Goal: Task Accomplishment & Management: Manage account settings

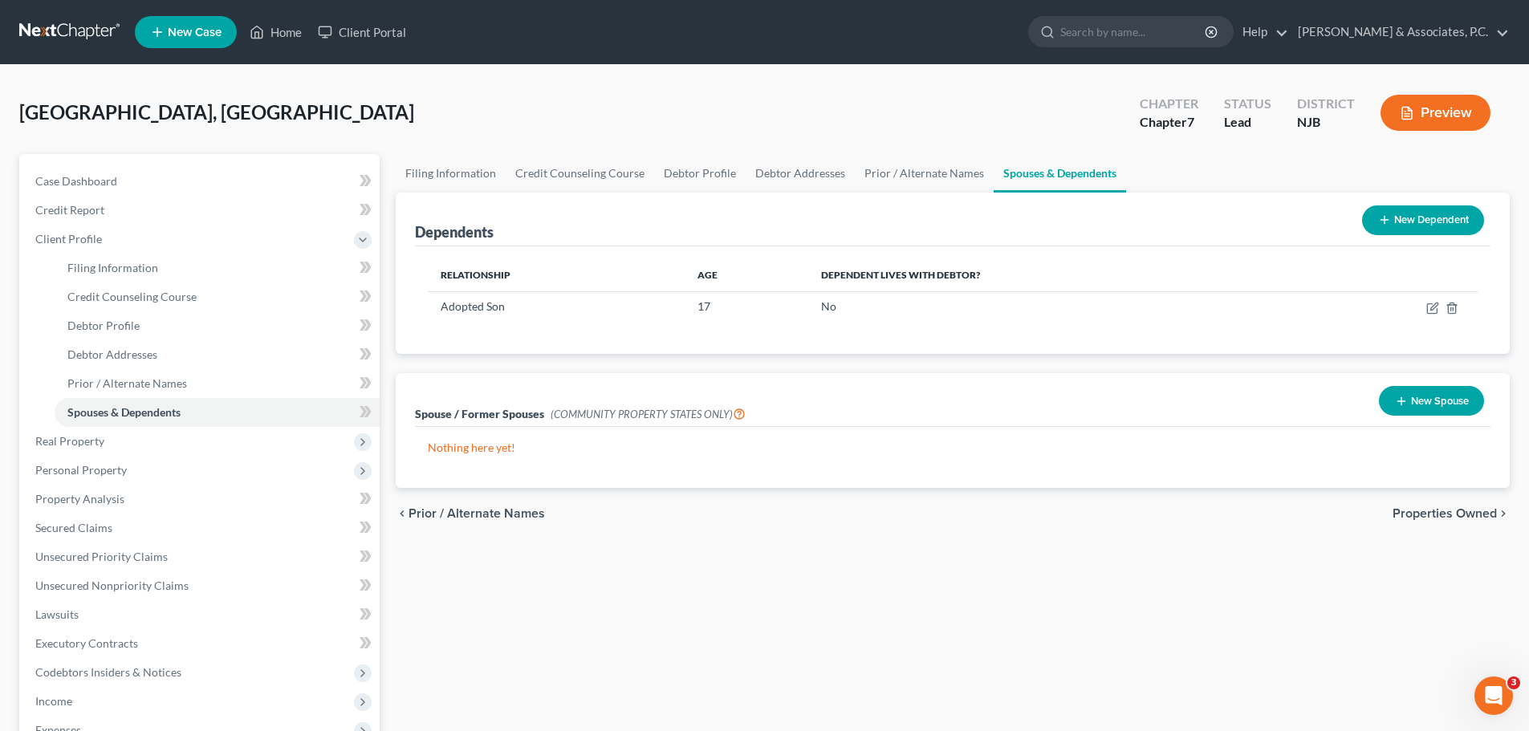
click at [66, 26] on link at bounding box center [70, 32] width 103 height 29
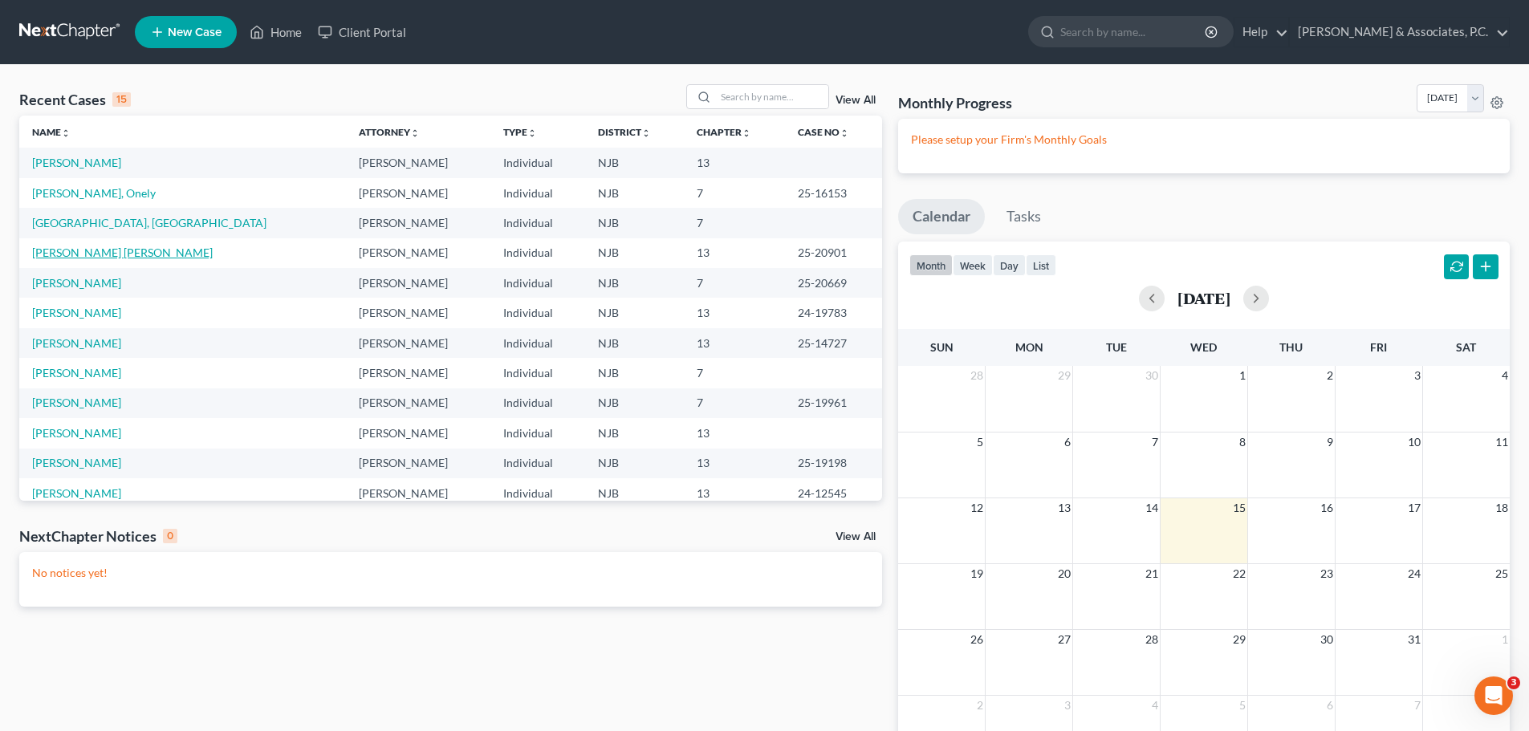
click at [104, 254] on link "Martinez Rodriguez, Maria" at bounding box center [122, 253] width 181 height 14
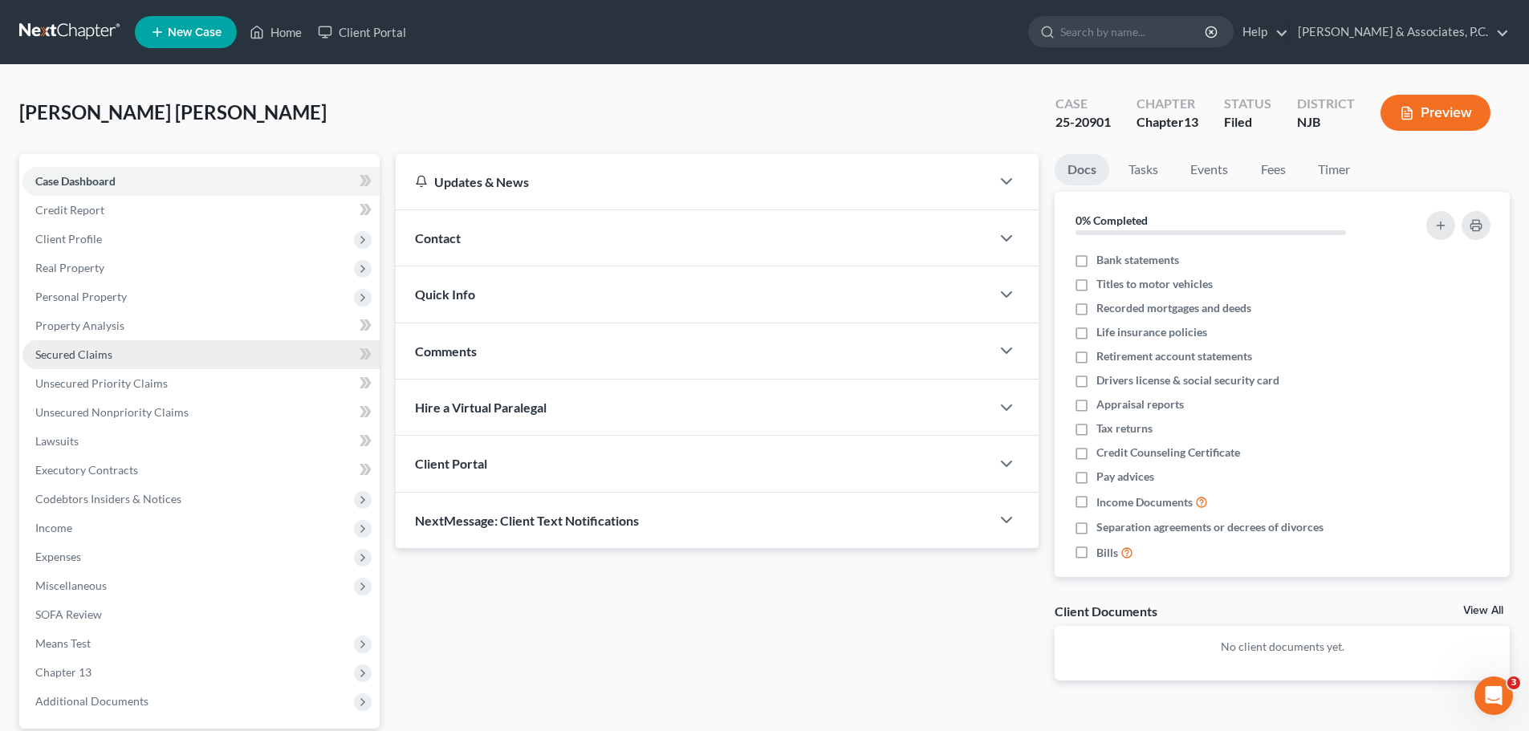
click at [107, 360] on span "Secured Claims" at bounding box center [73, 355] width 77 height 14
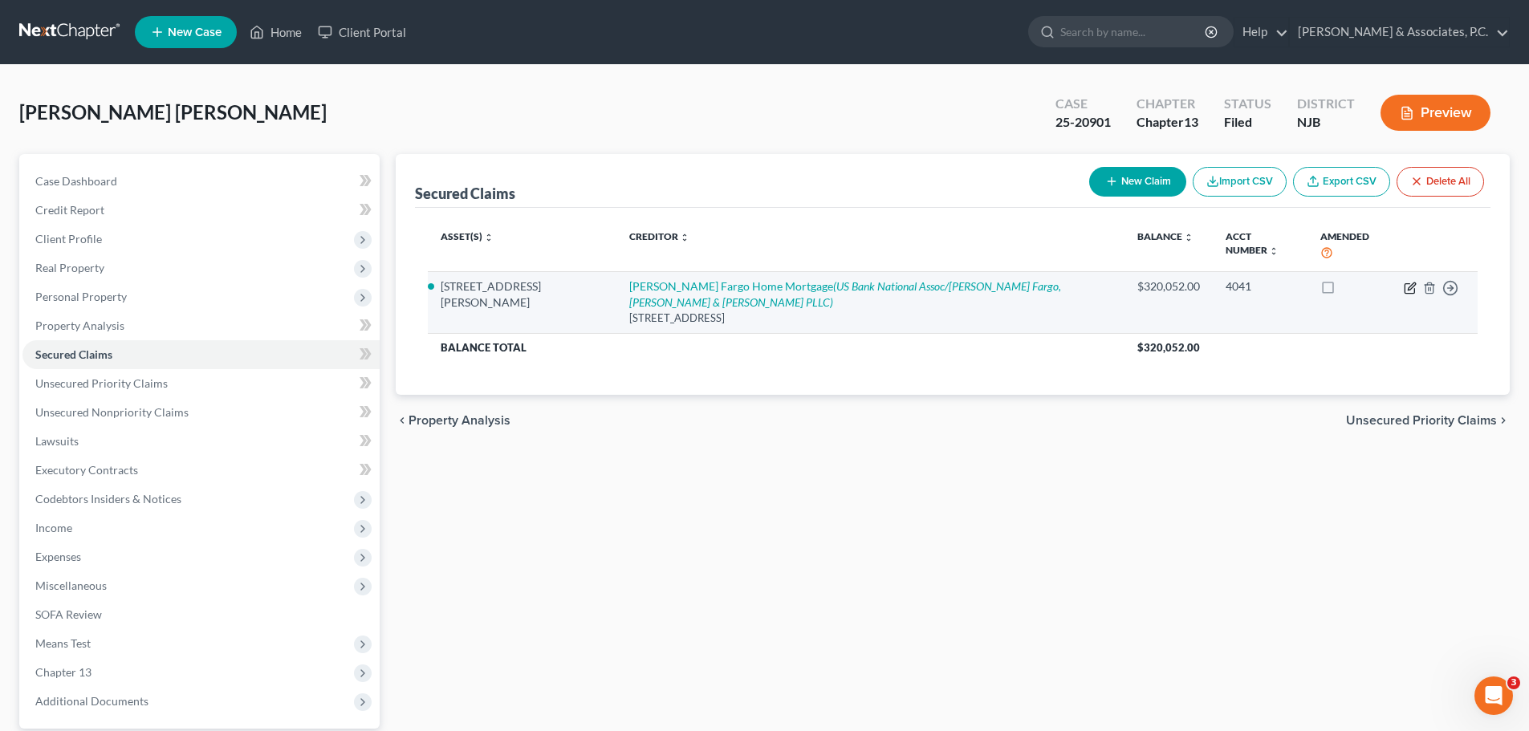
click at [1410, 282] on icon "button" at bounding box center [1410, 288] width 13 height 13
select select "16"
select select "0"
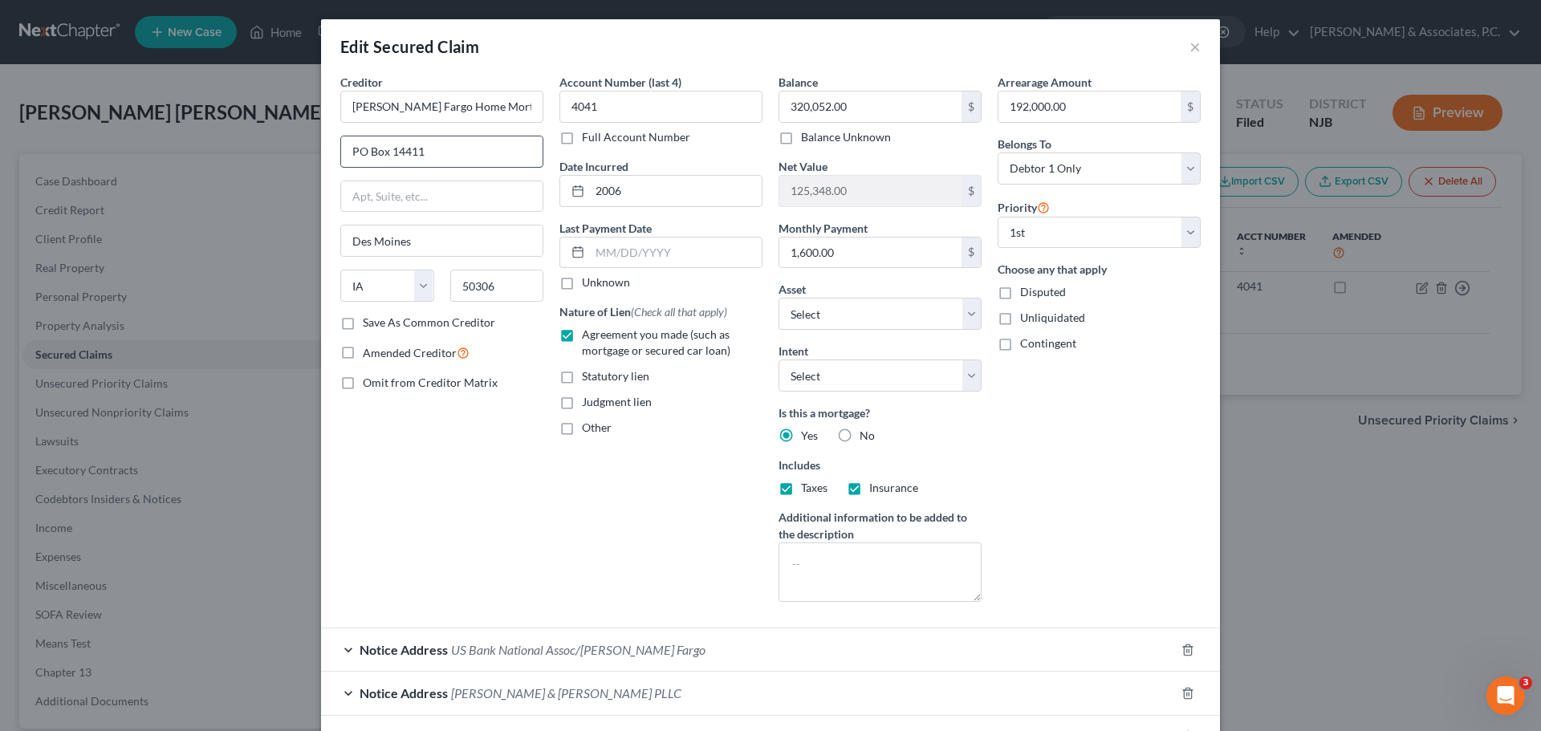
drag, startPoint x: 456, startPoint y: 157, endPoint x: 514, endPoint y: 183, distance: 63.6
click at [442, 157] on input "PO Box 14411" at bounding box center [441, 151] width 201 height 31
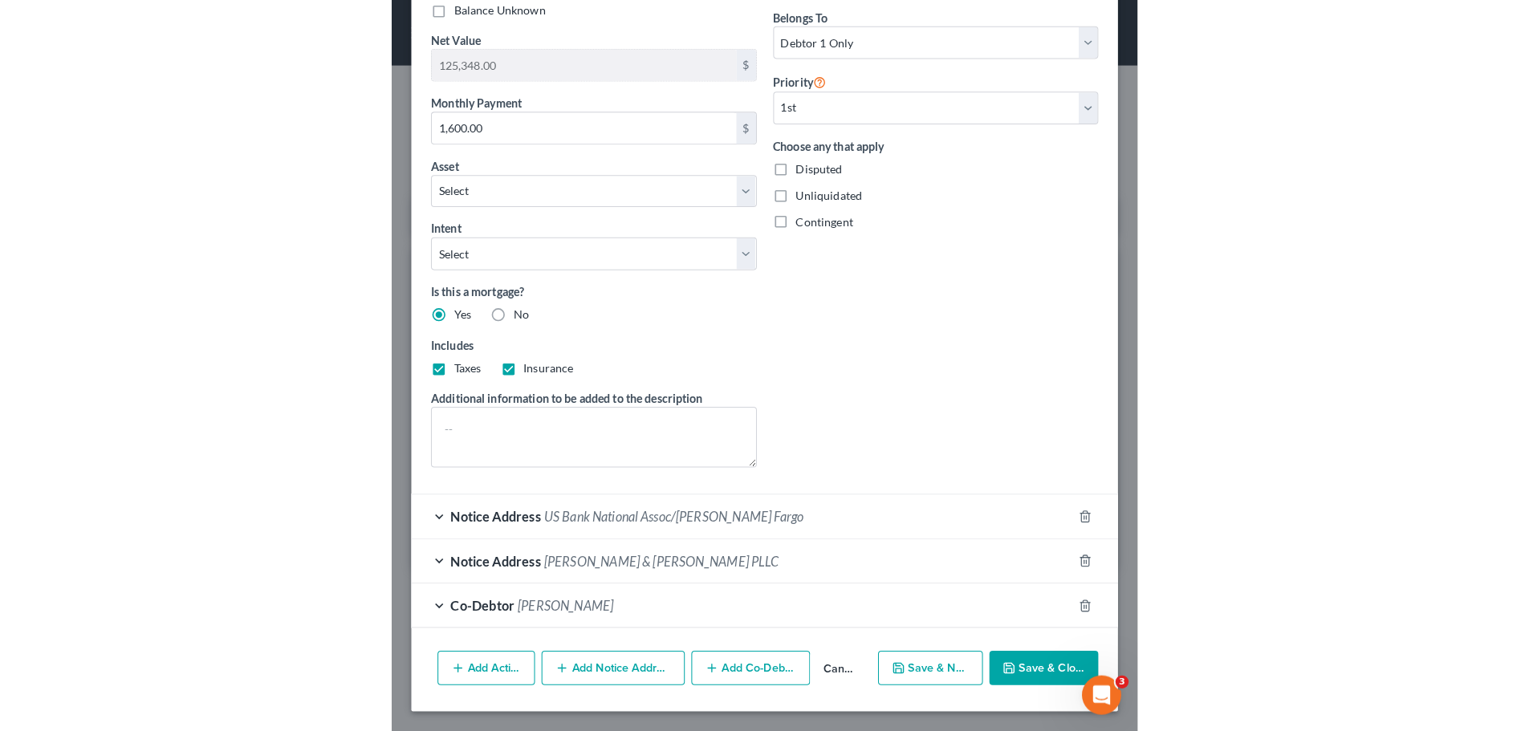
scroll to position [128, 0]
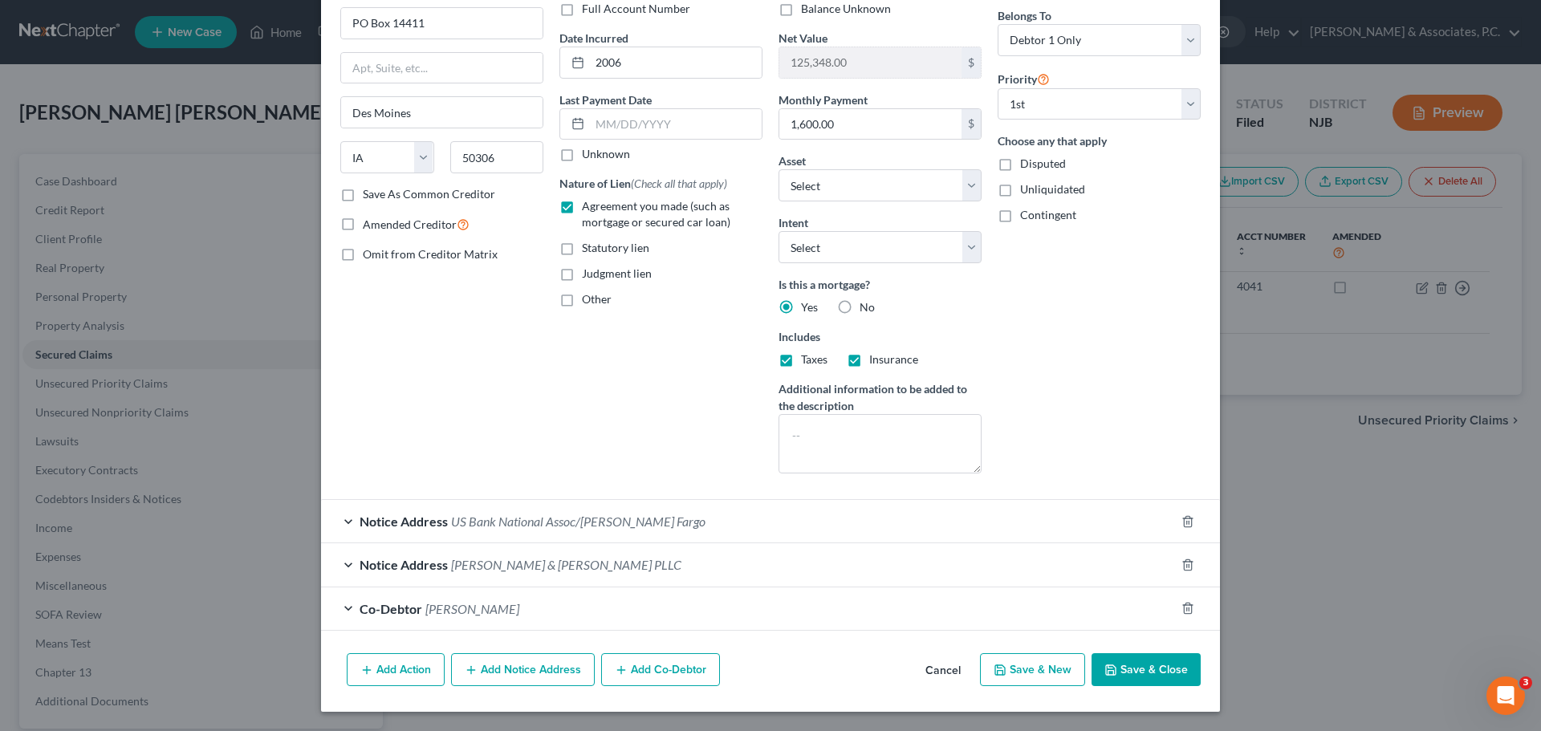
drag, startPoint x: 953, startPoint y: 677, endPoint x: 962, endPoint y: 672, distance: 10.8
click at [955, 676] on button "Cancel" at bounding box center [943, 671] width 61 height 32
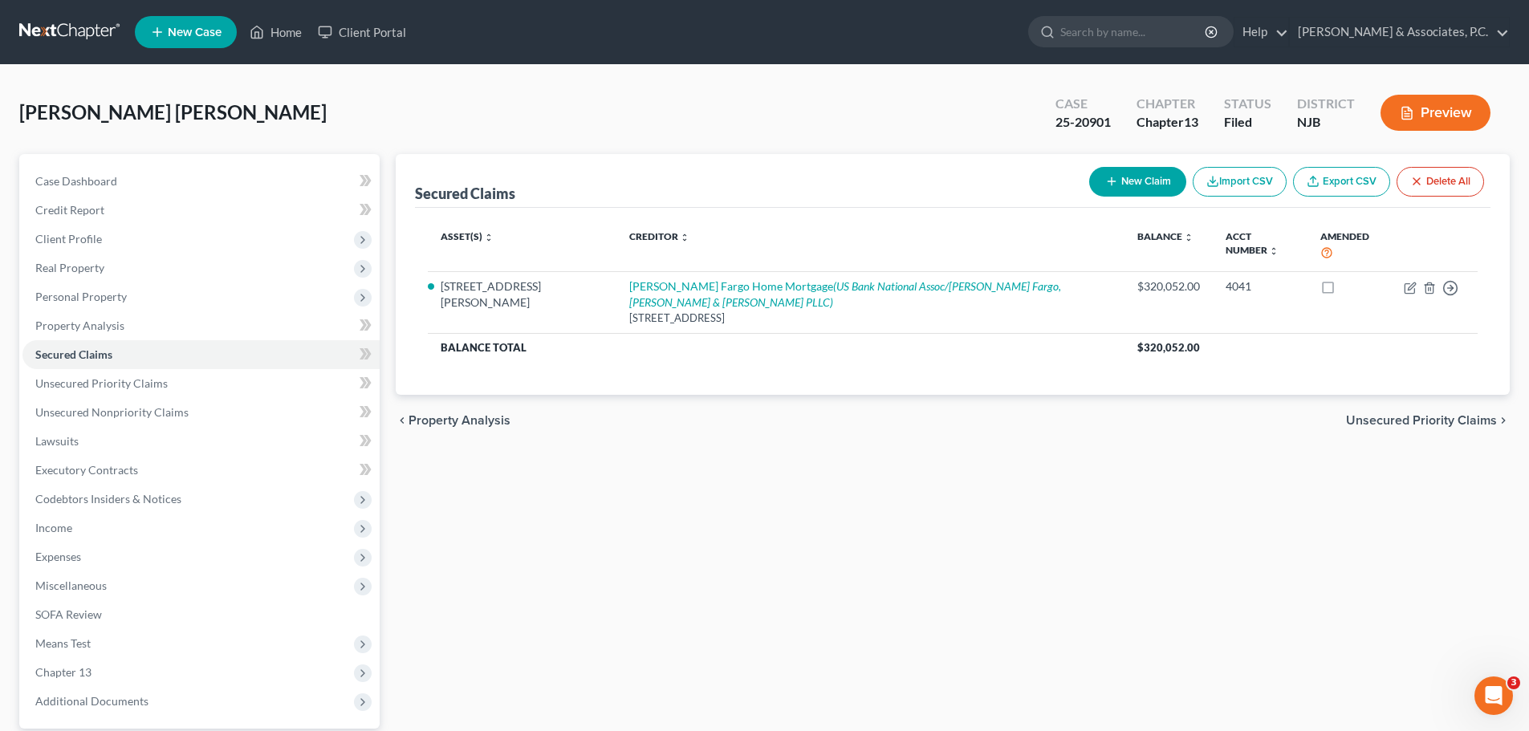
click at [869, 75] on div "Home New Case Client Portal Fitzgerald & Associates, P.C. nickfitz.law@gmail.co…" at bounding box center [764, 441] width 1529 height 882
